Goal: Navigation & Orientation: Find specific page/section

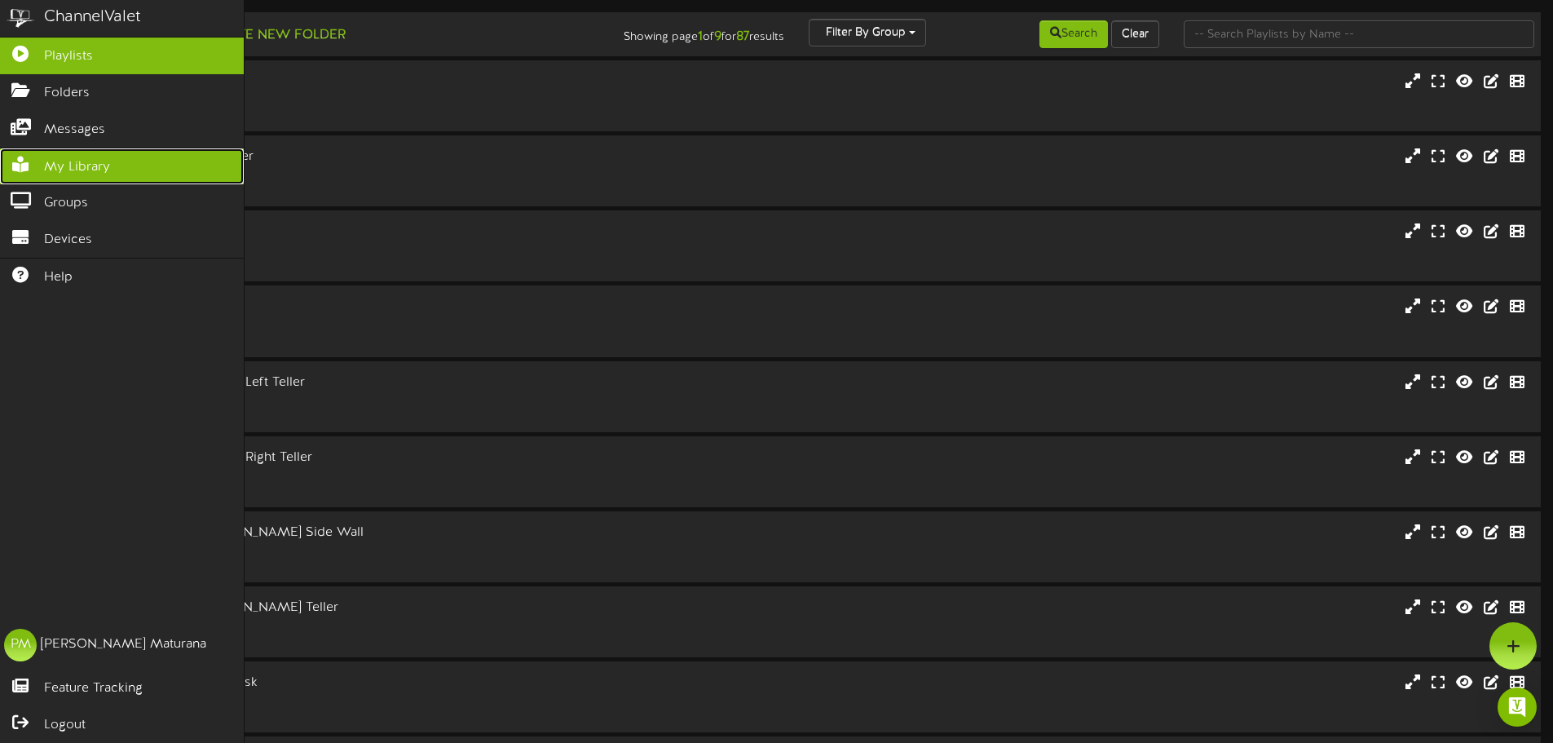
click at [81, 161] on span "My Library" at bounding box center [77, 167] width 66 height 19
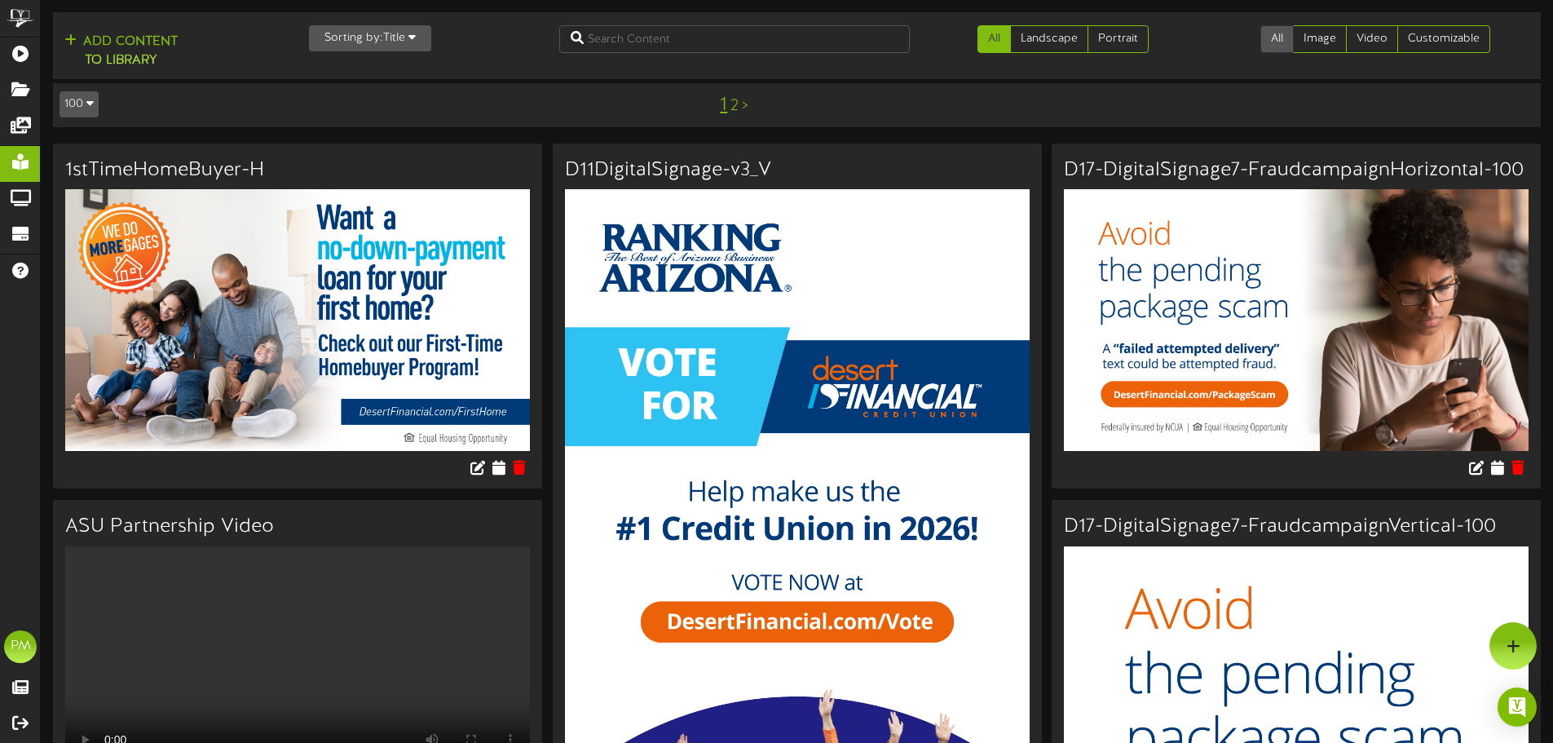
click at [1275, 38] on link "All" at bounding box center [1276, 39] width 33 height 28
click at [733, 108] on link "2" at bounding box center [734, 106] width 8 height 18
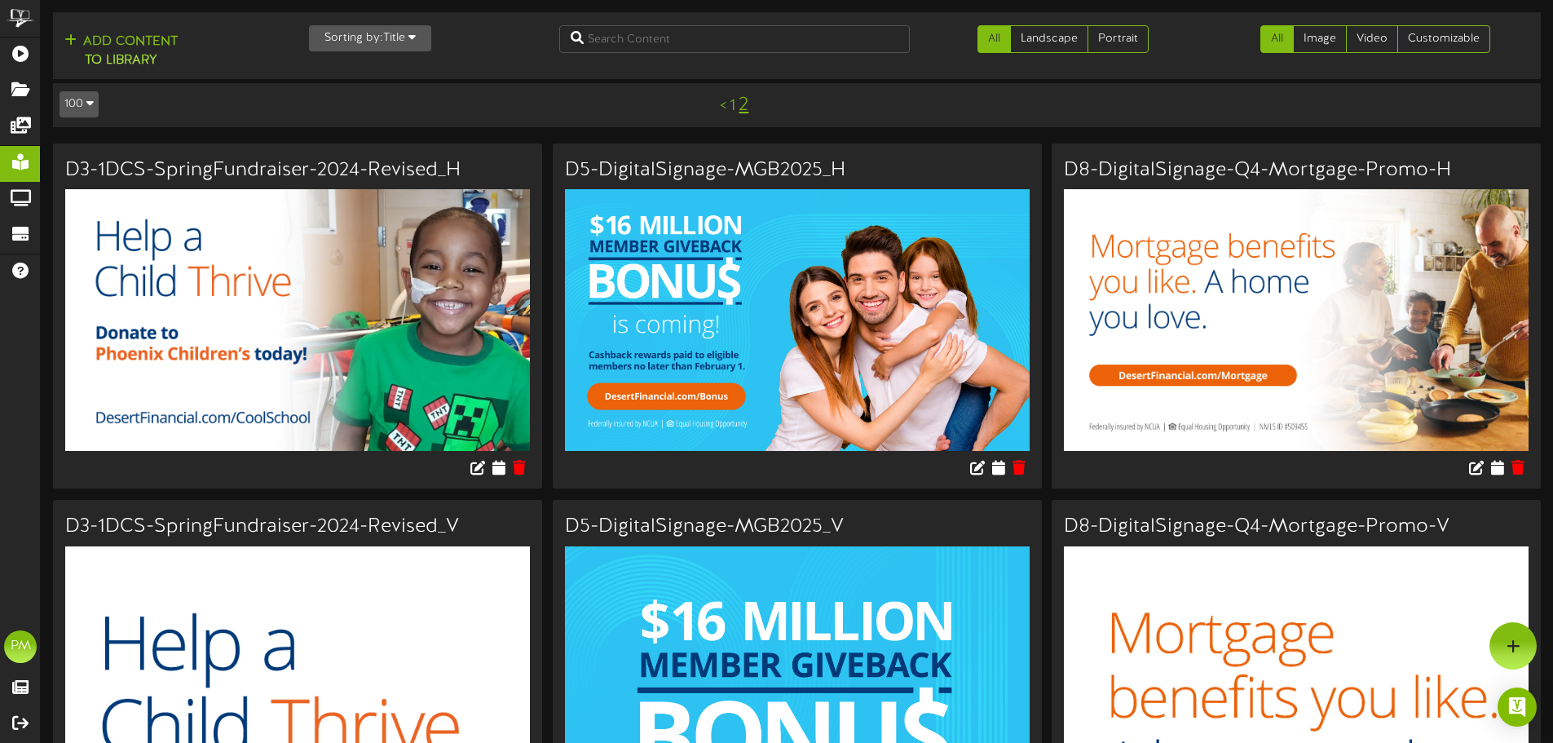
click at [730, 103] on link "1" at bounding box center [733, 106] width 6 height 18
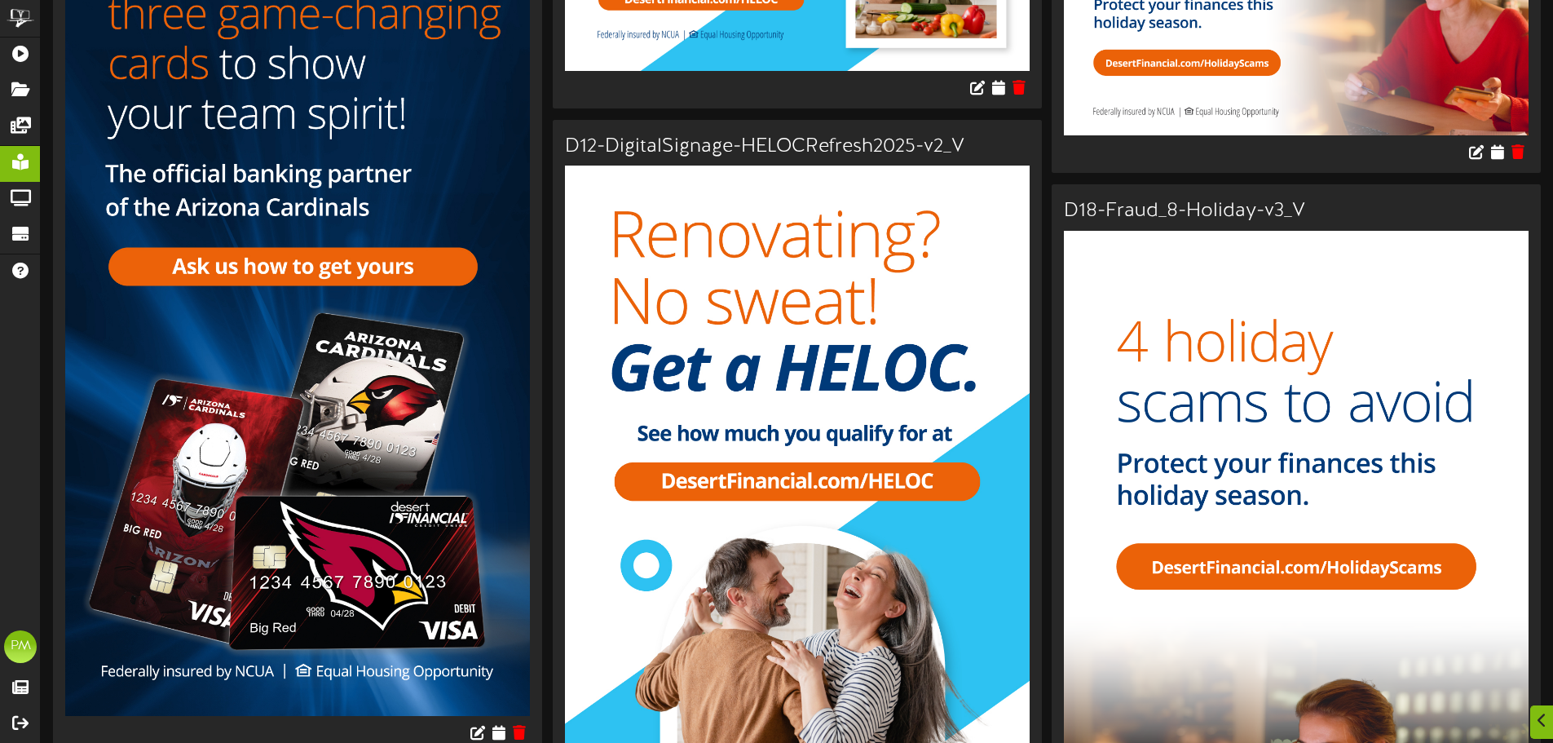
scroll to position [3506, 0]
